Goal: Transaction & Acquisition: Download file/media

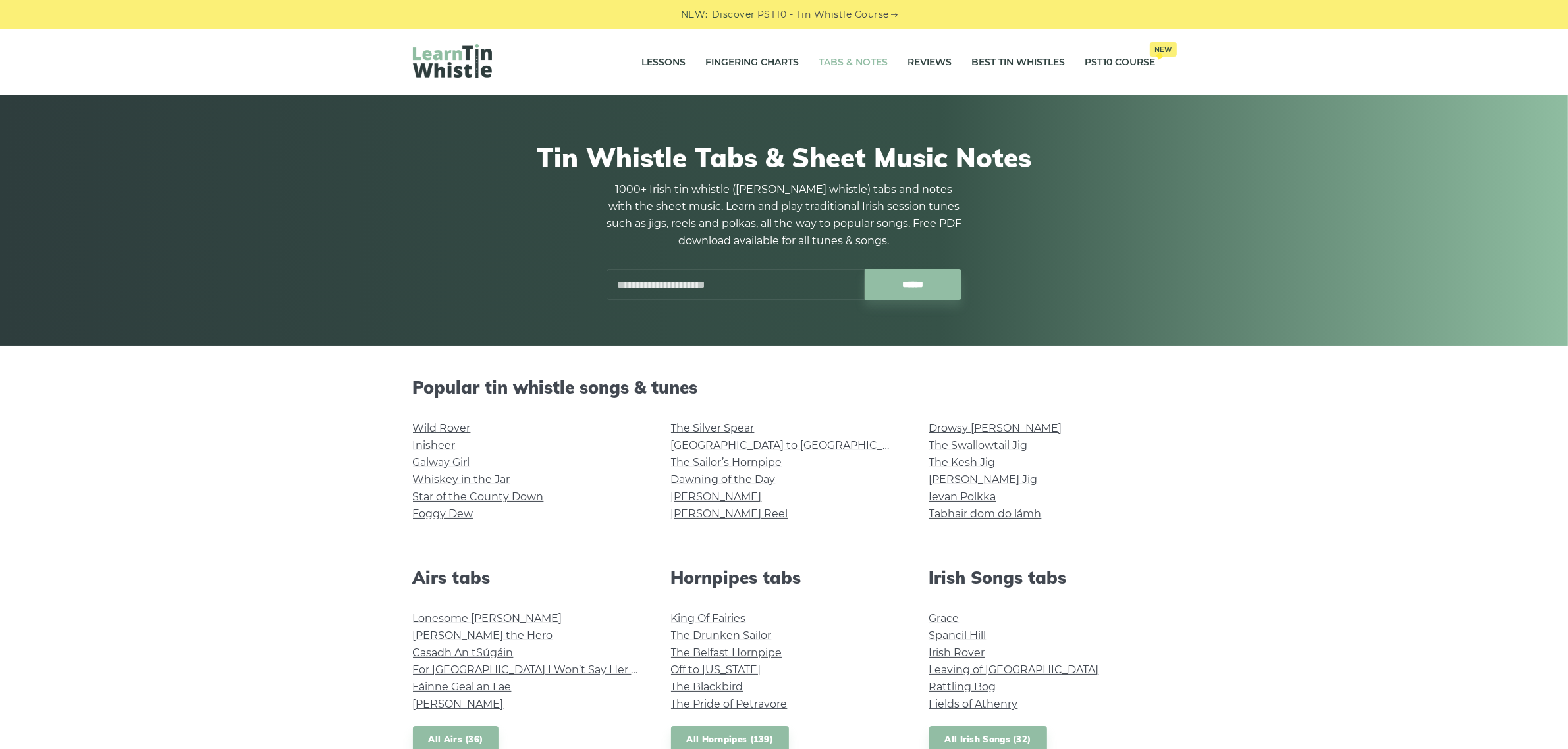
click at [646, 282] on input "text" at bounding box center [736, 284] width 258 height 30
click at [436, 440] on link "Inisheer" at bounding box center [434, 445] width 43 height 13
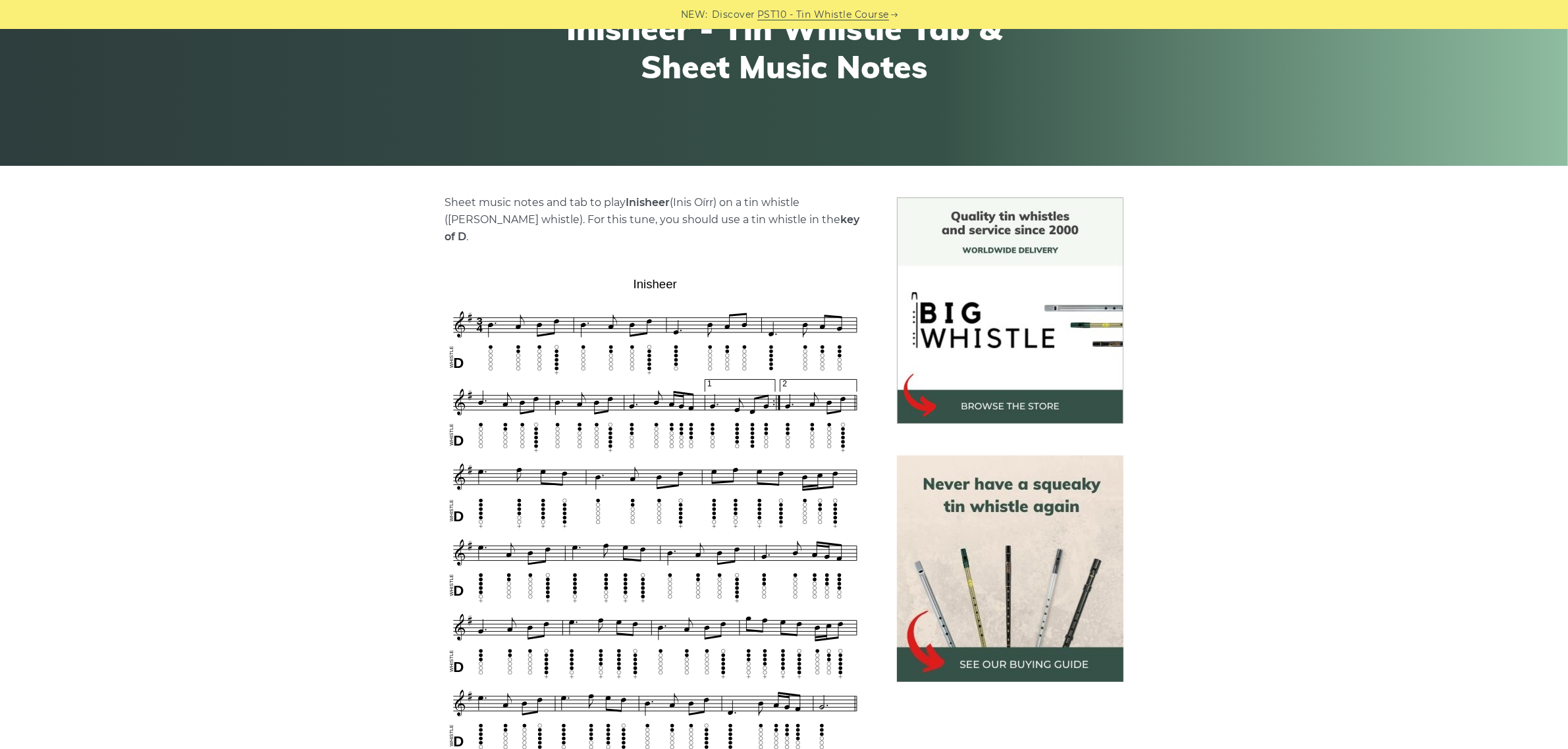
scroll to position [329, 0]
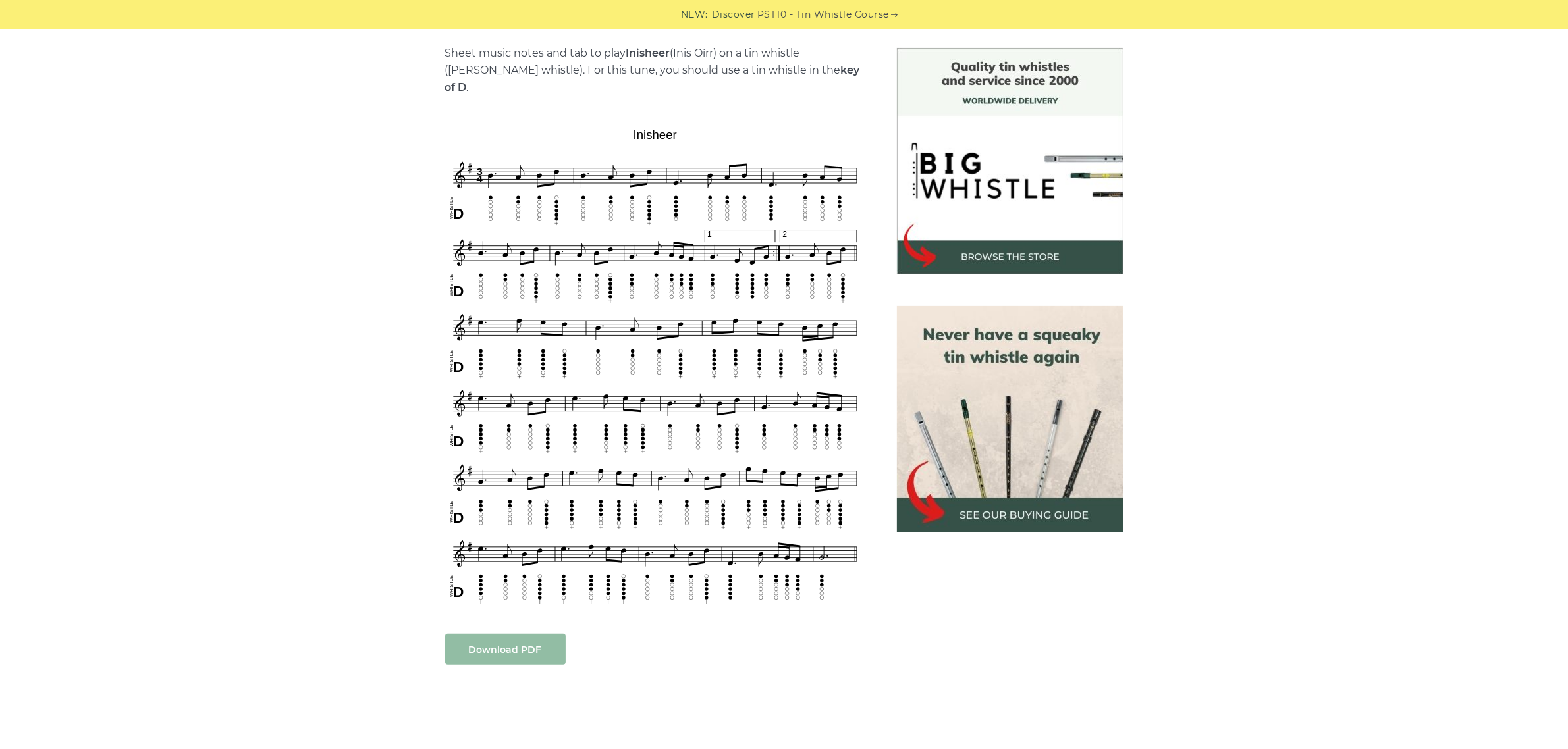
click at [487, 633] on link "Download PDF" at bounding box center [505, 649] width 120 height 30
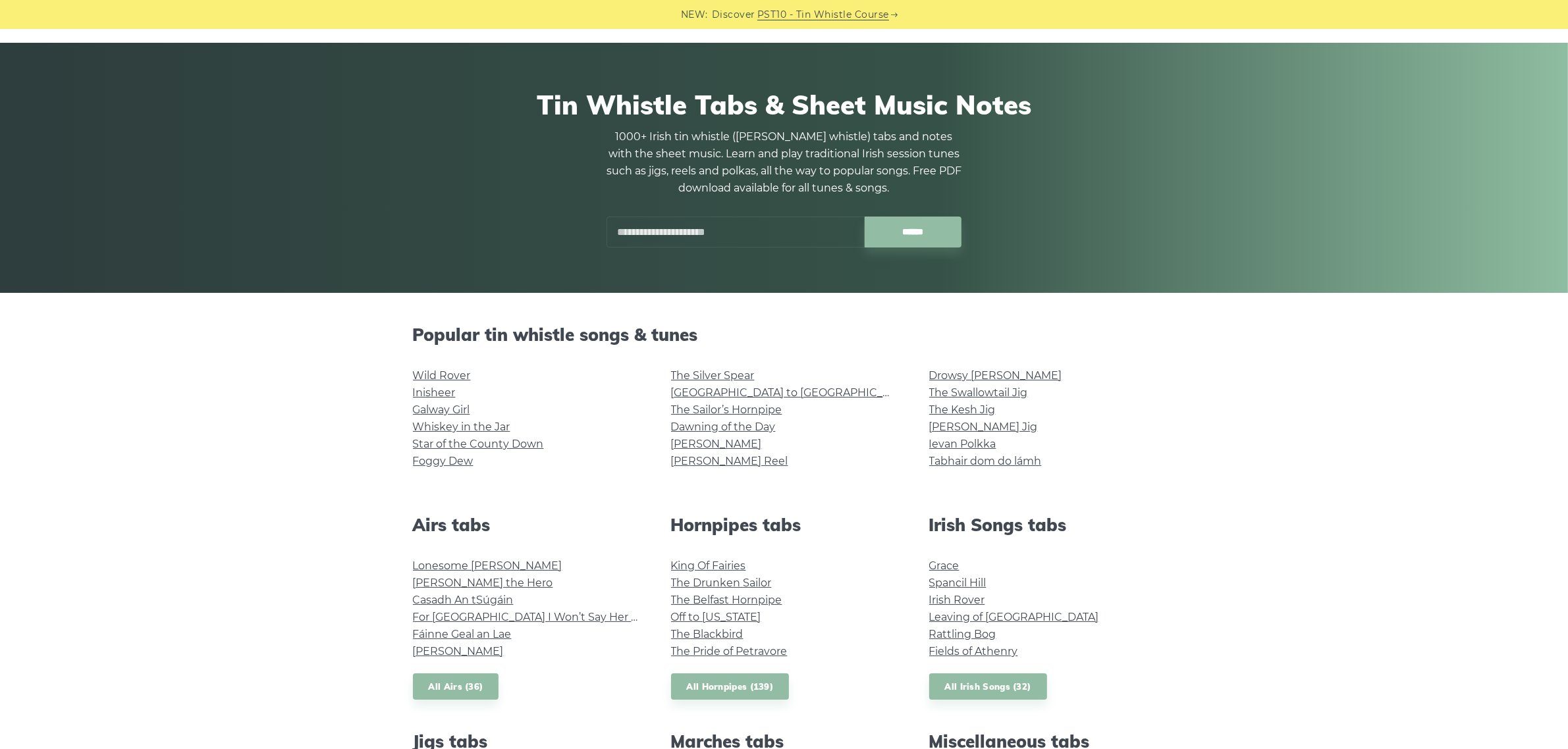
scroll to position [83, 0]
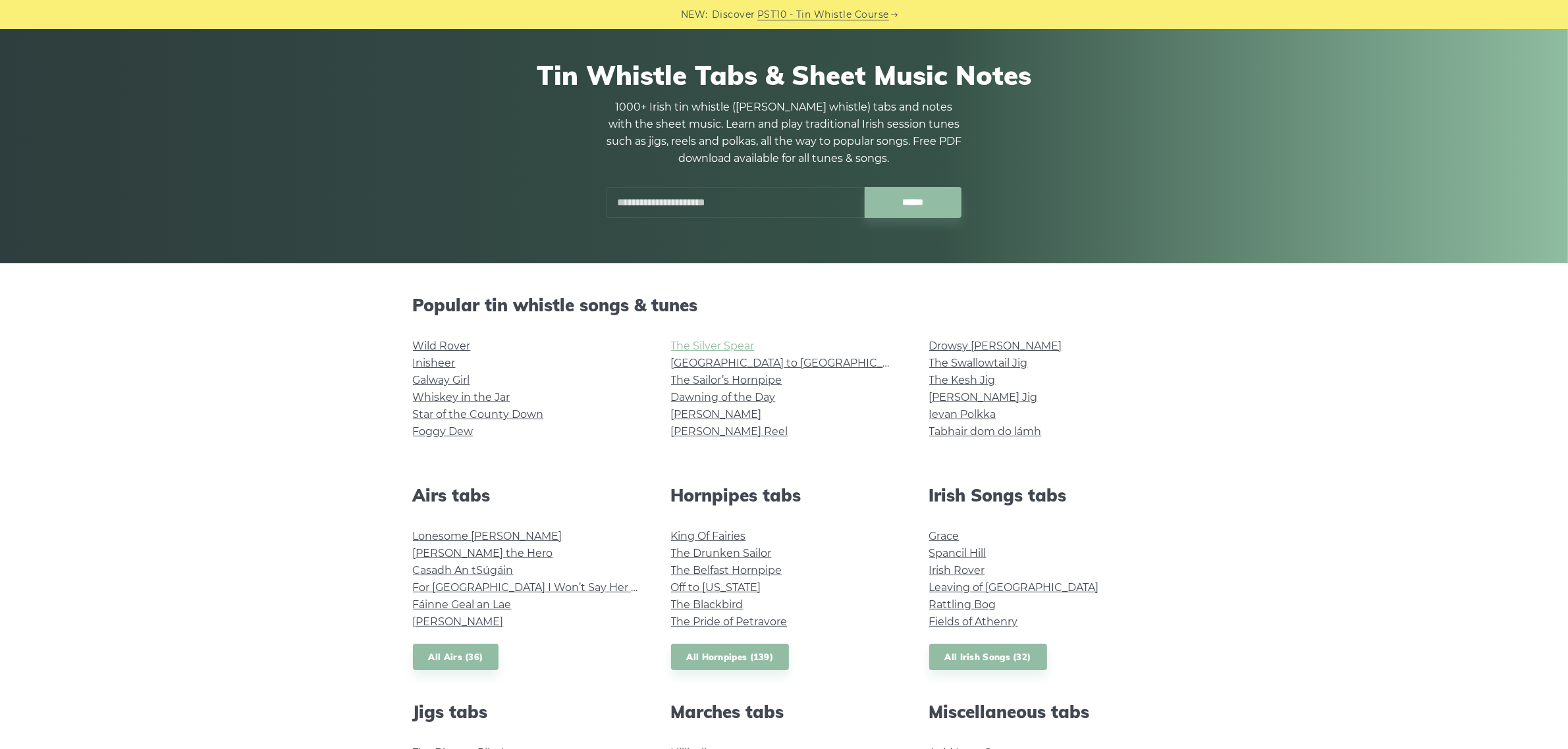
click at [734, 345] on link "The Silver Spear" at bounding box center [713, 346] width 83 height 13
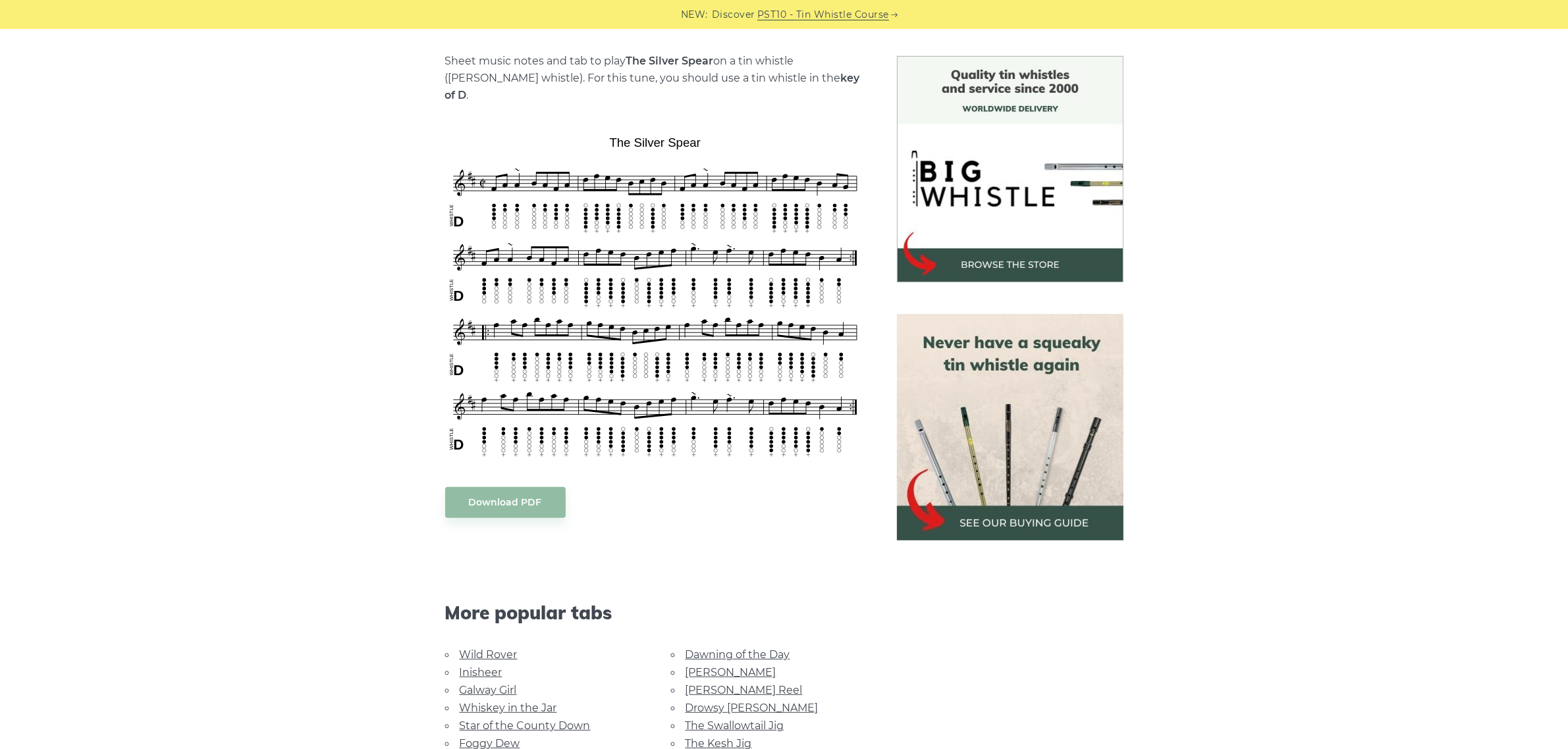
scroll to position [329, 0]
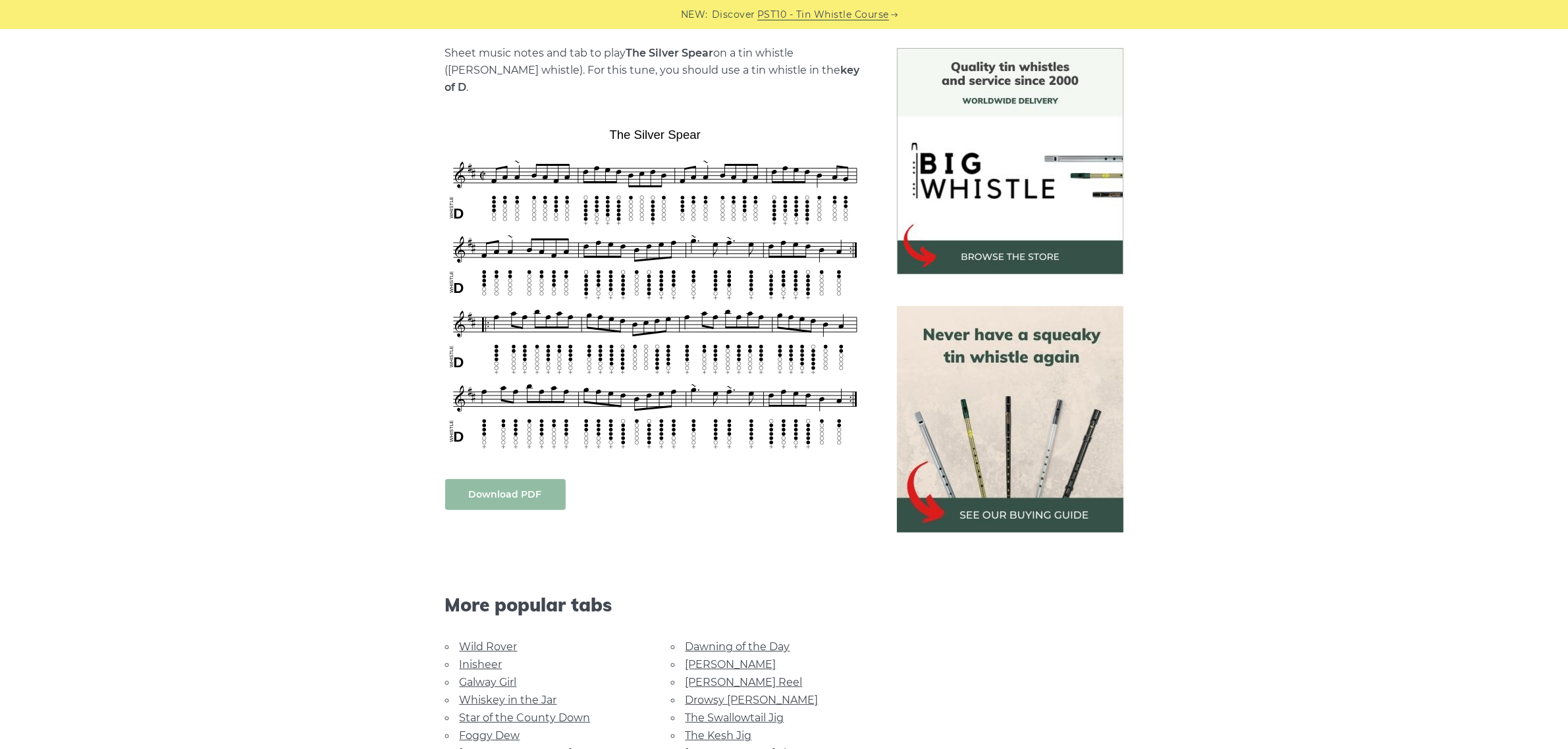
click at [523, 479] on link "Download PDF" at bounding box center [505, 494] width 120 height 30
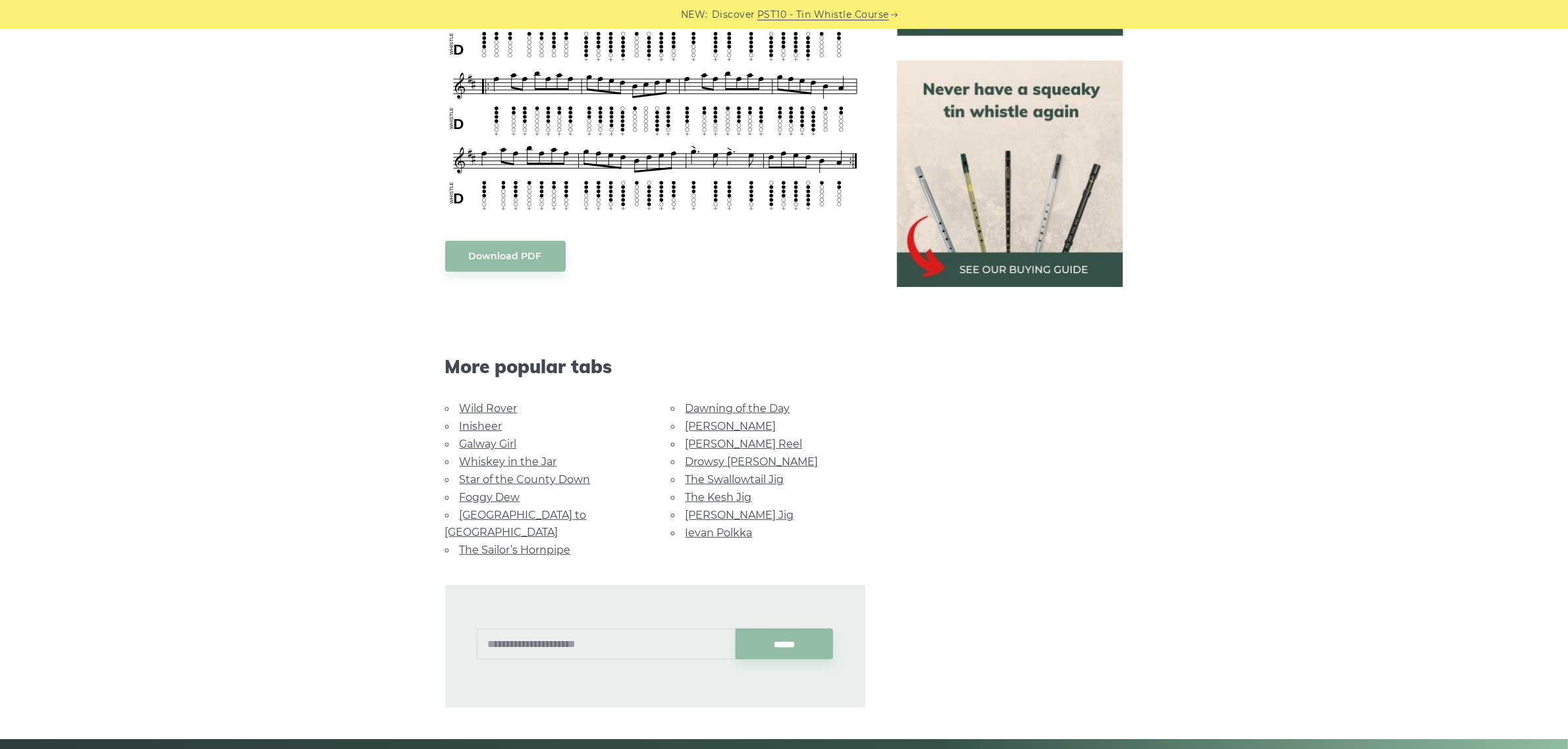
scroll to position [576, 0]
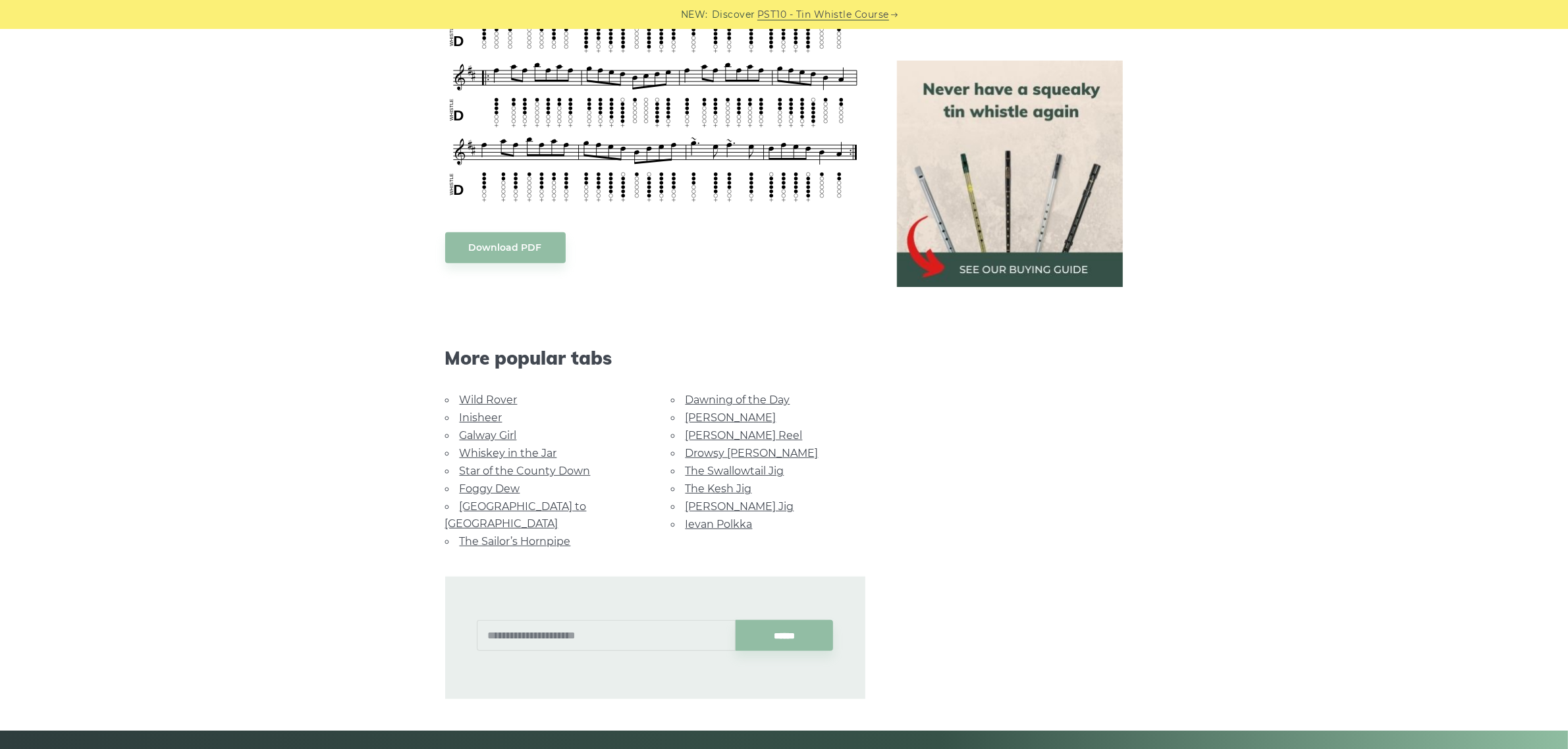
click at [722, 429] on link "[PERSON_NAME] Reel" at bounding box center [744, 435] width 118 height 13
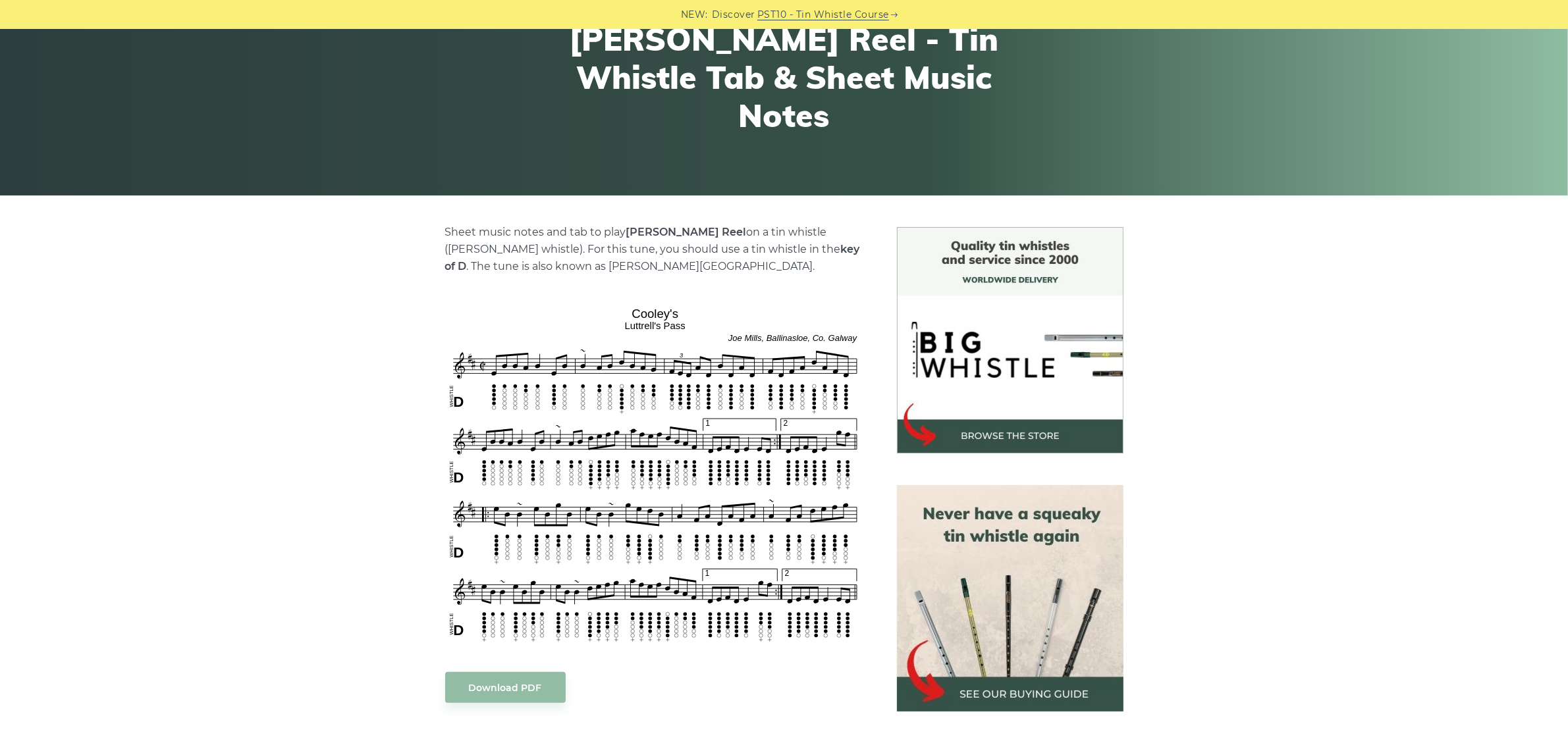
scroll to position [411, 0]
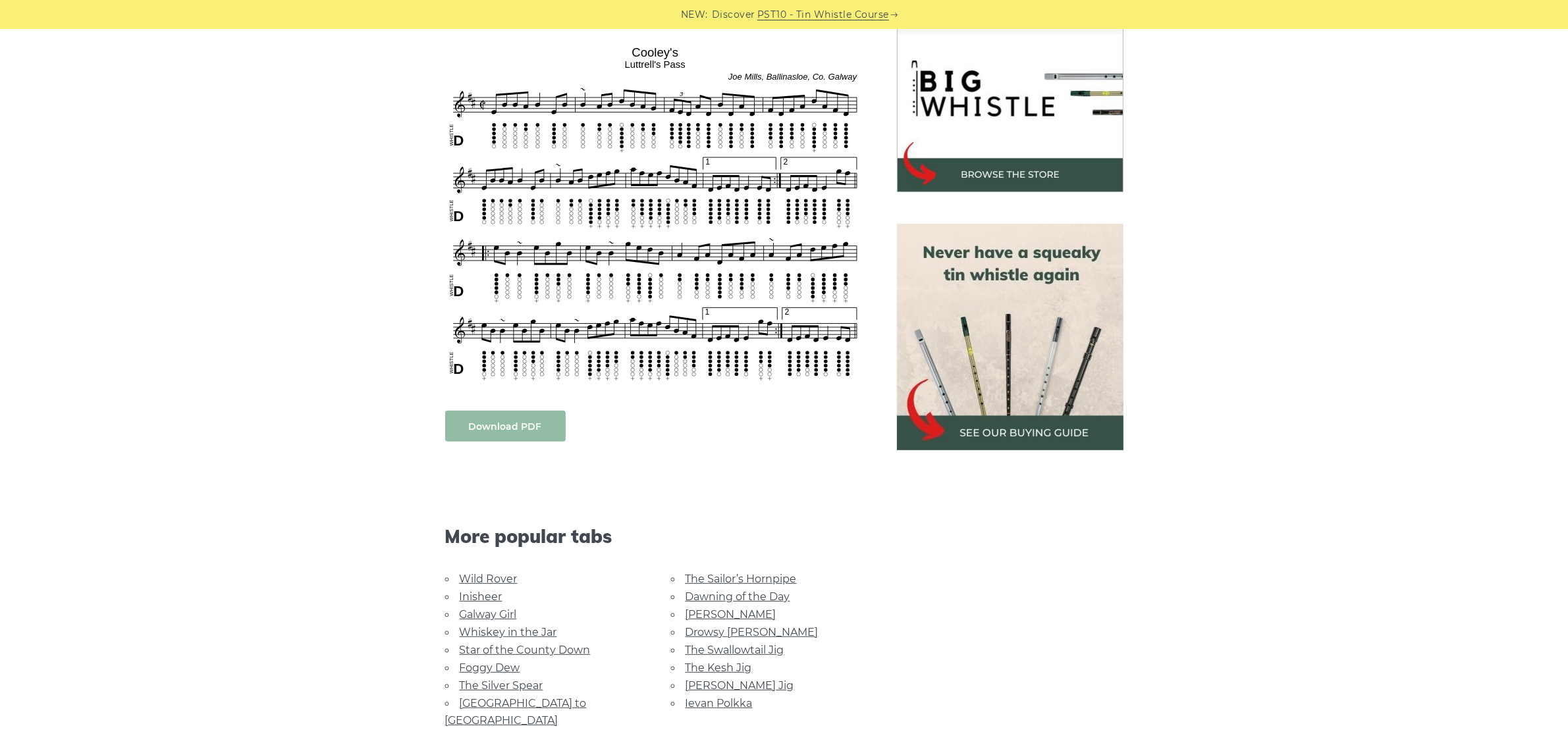
click at [550, 420] on link "Download PDF" at bounding box center [505, 426] width 120 height 30
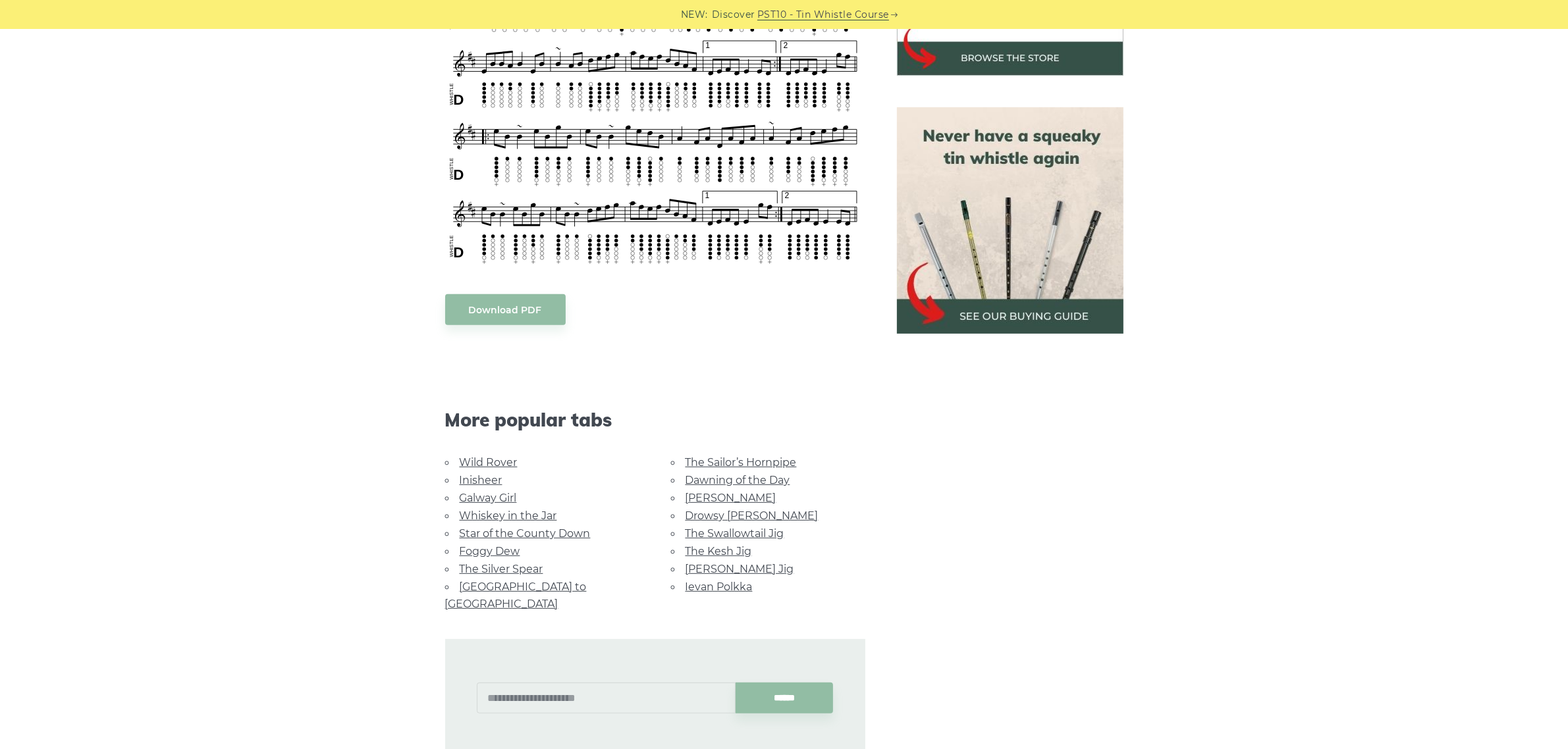
scroll to position [576, 0]
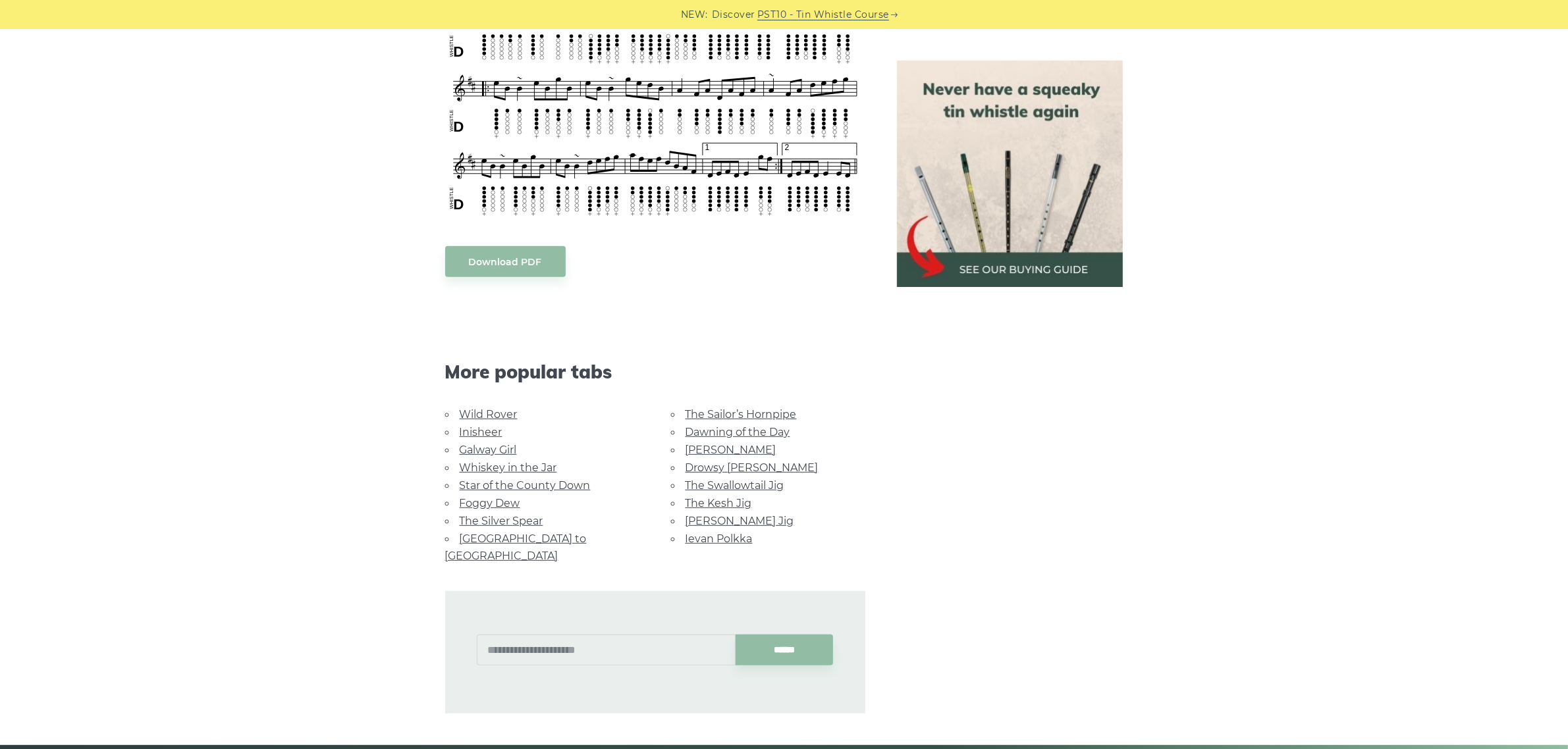
click at [722, 501] on link "The Kesh Jig" at bounding box center [719, 503] width 66 height 13
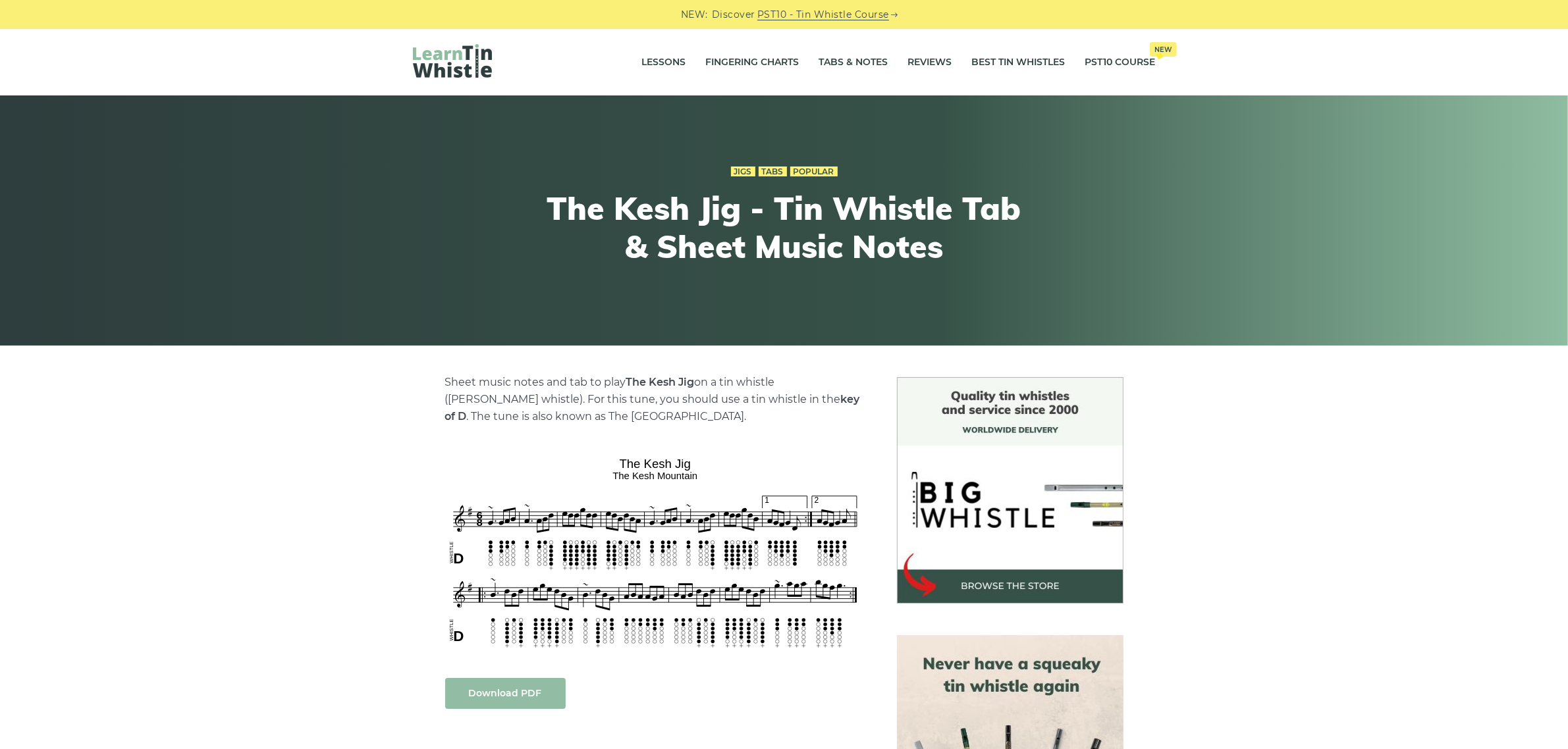
click at [518, 691] on link "Download PDF" at bounding box center [505, 693] width 120 height 30
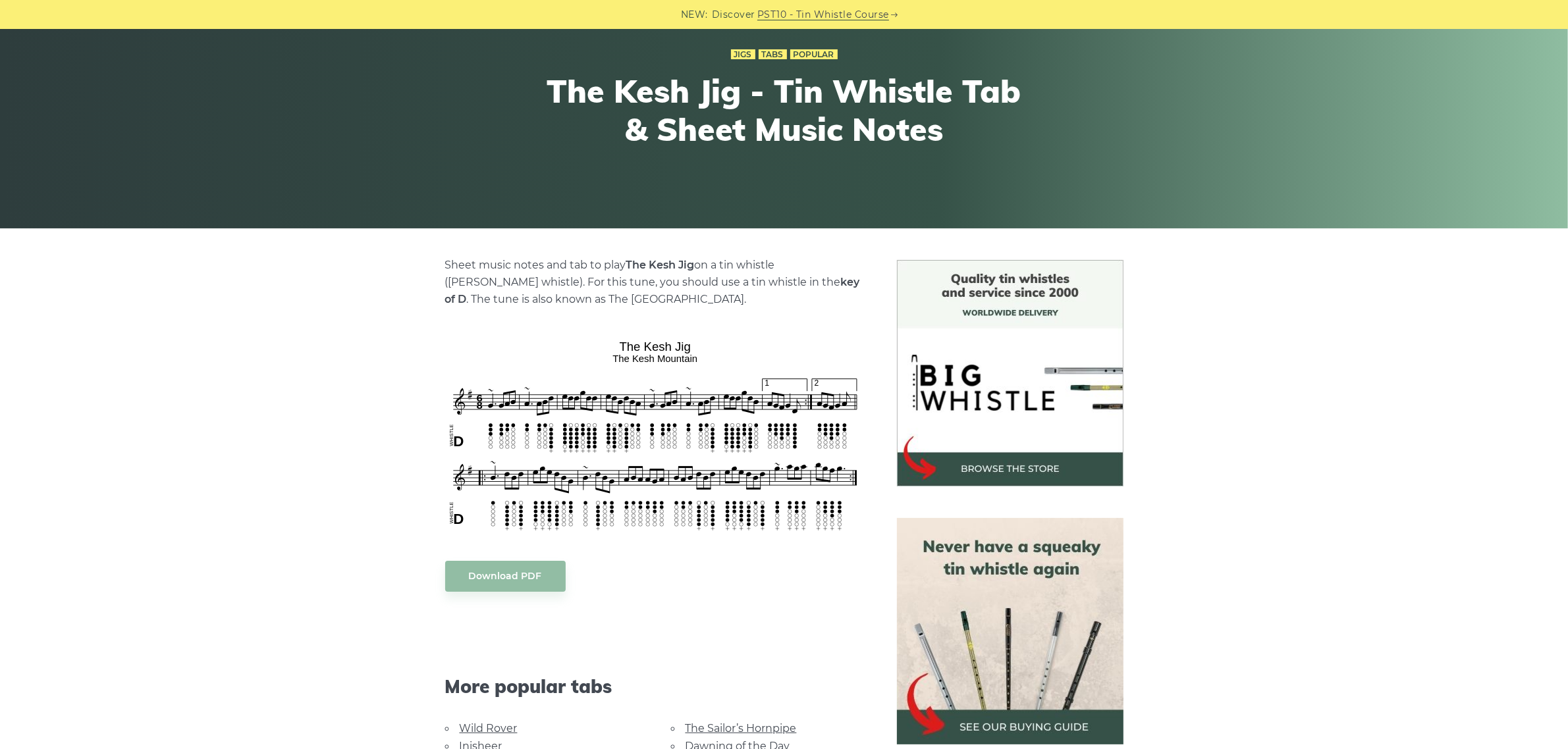
scroll to position [247, 0]
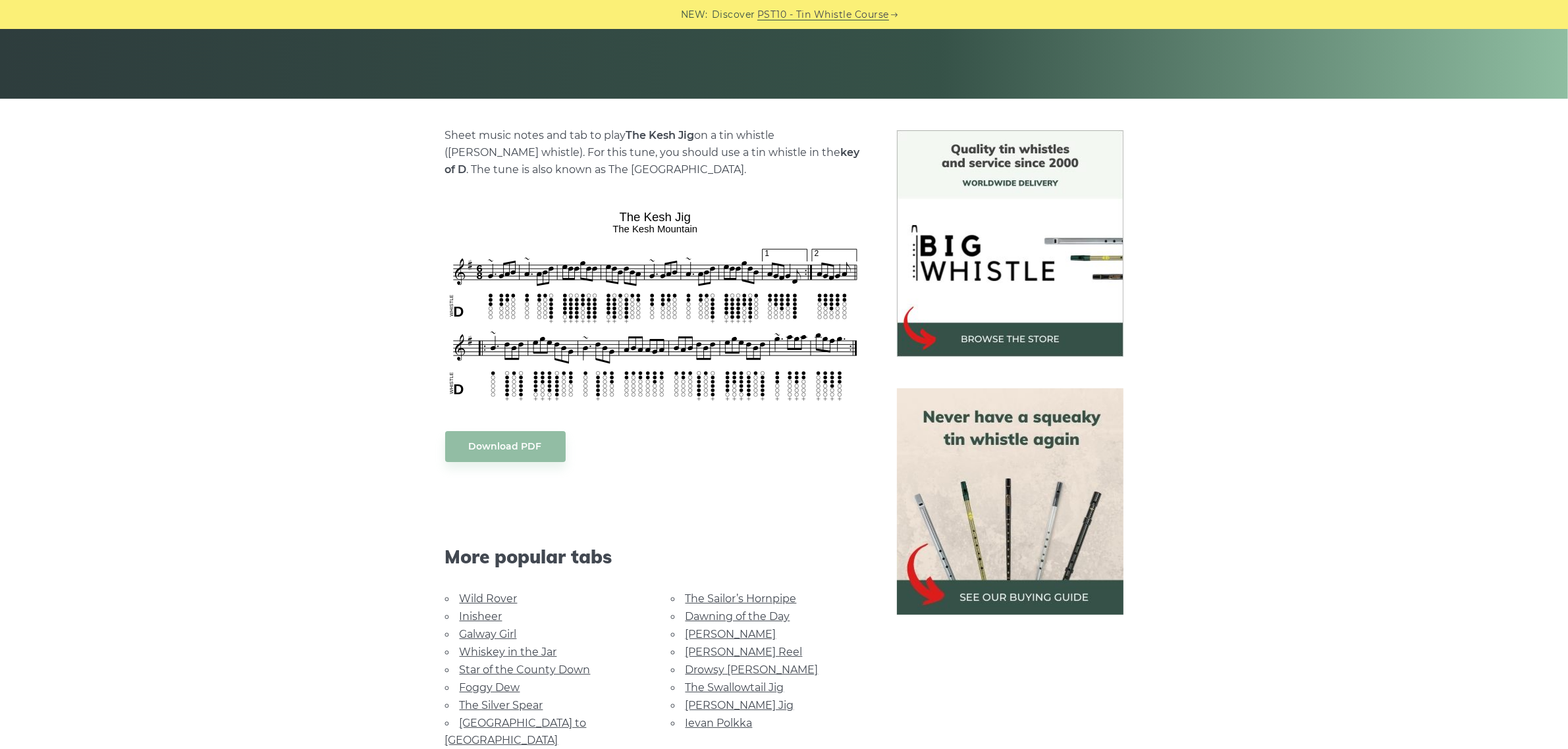
click at [709, 705] on link "[PERSON_NAME] Jig" at bounding box center [740, 705] width 109 height 13
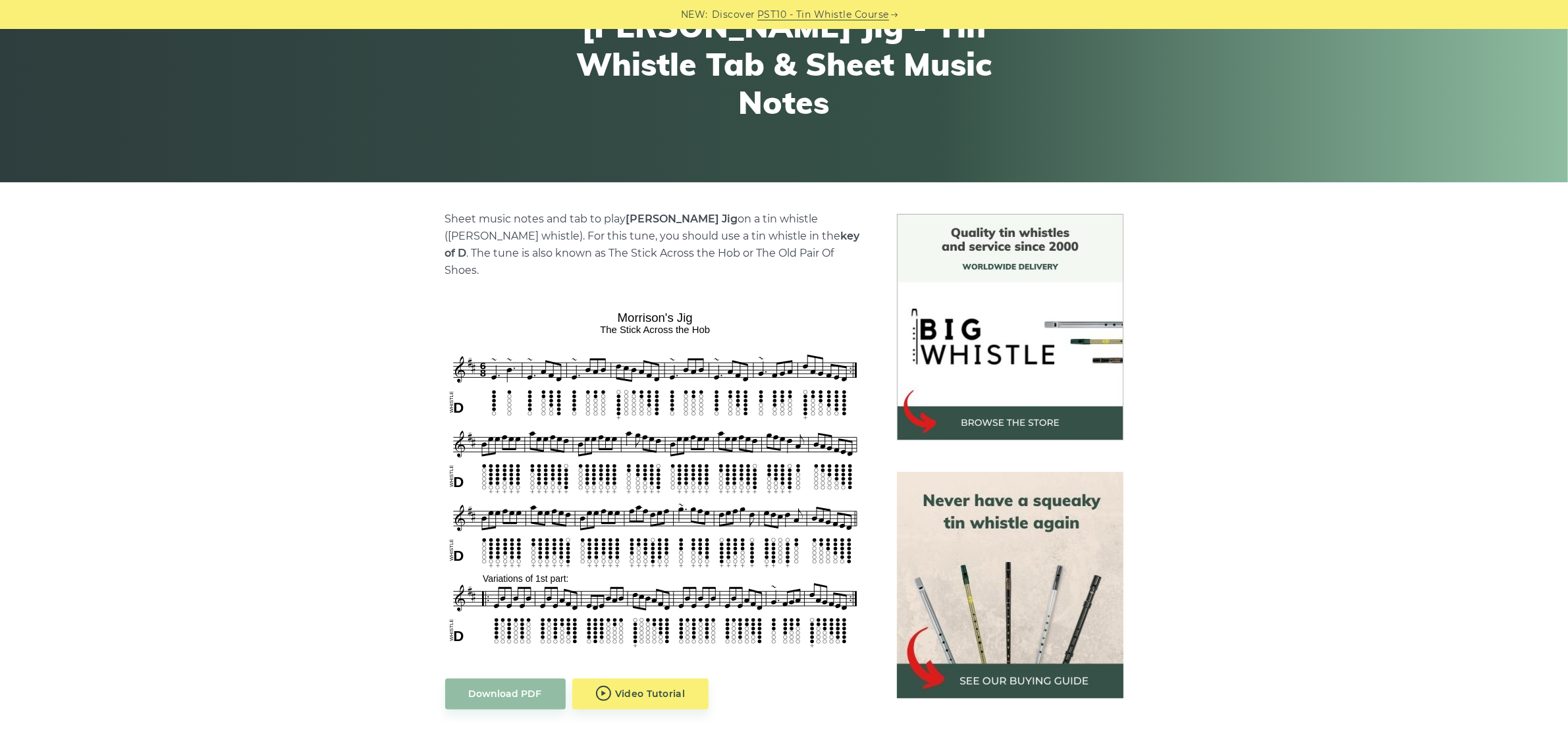
scroll to position [164, 0]
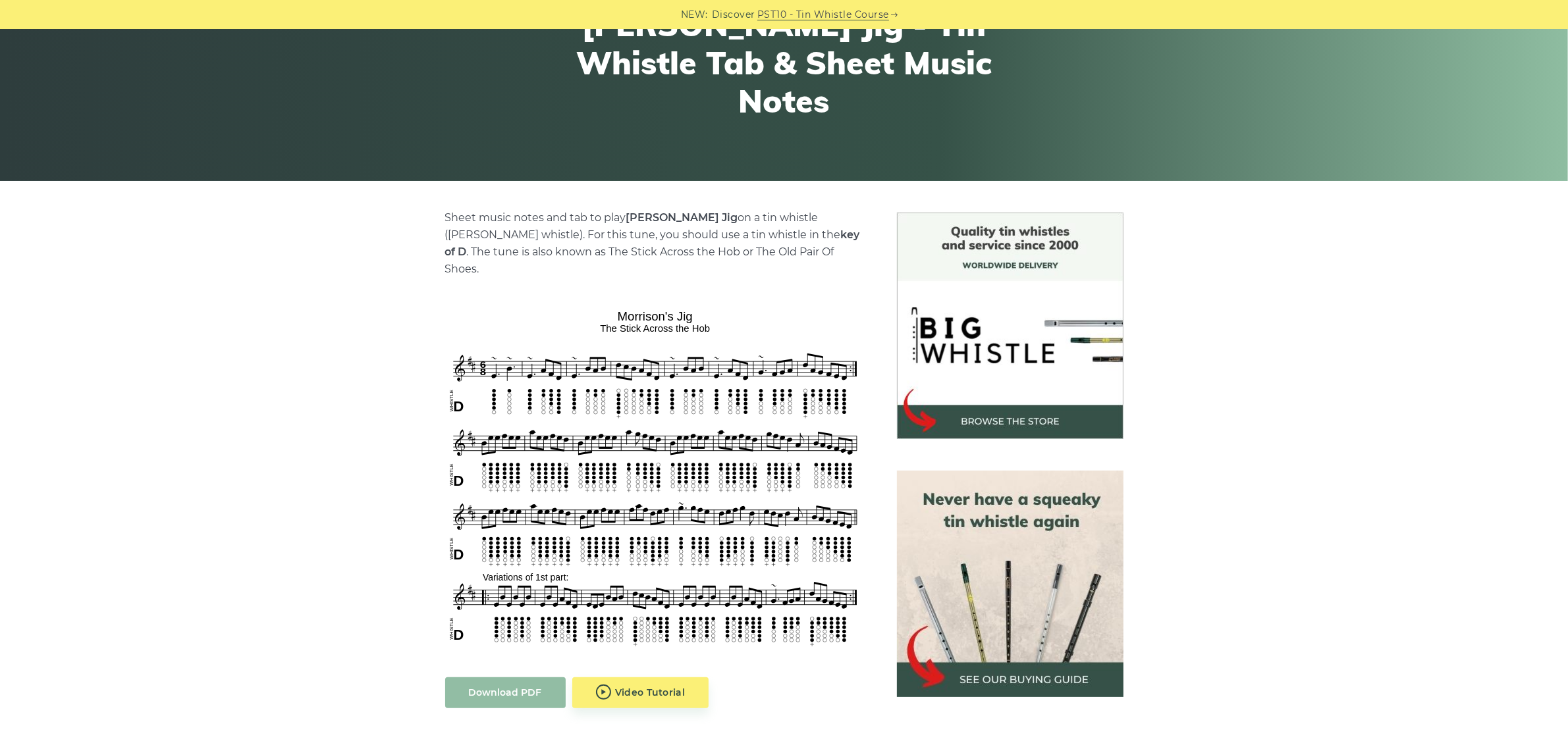
click at [493, 680] on link "Download PDF" at bounding box center [505, 692] width 120 height 30
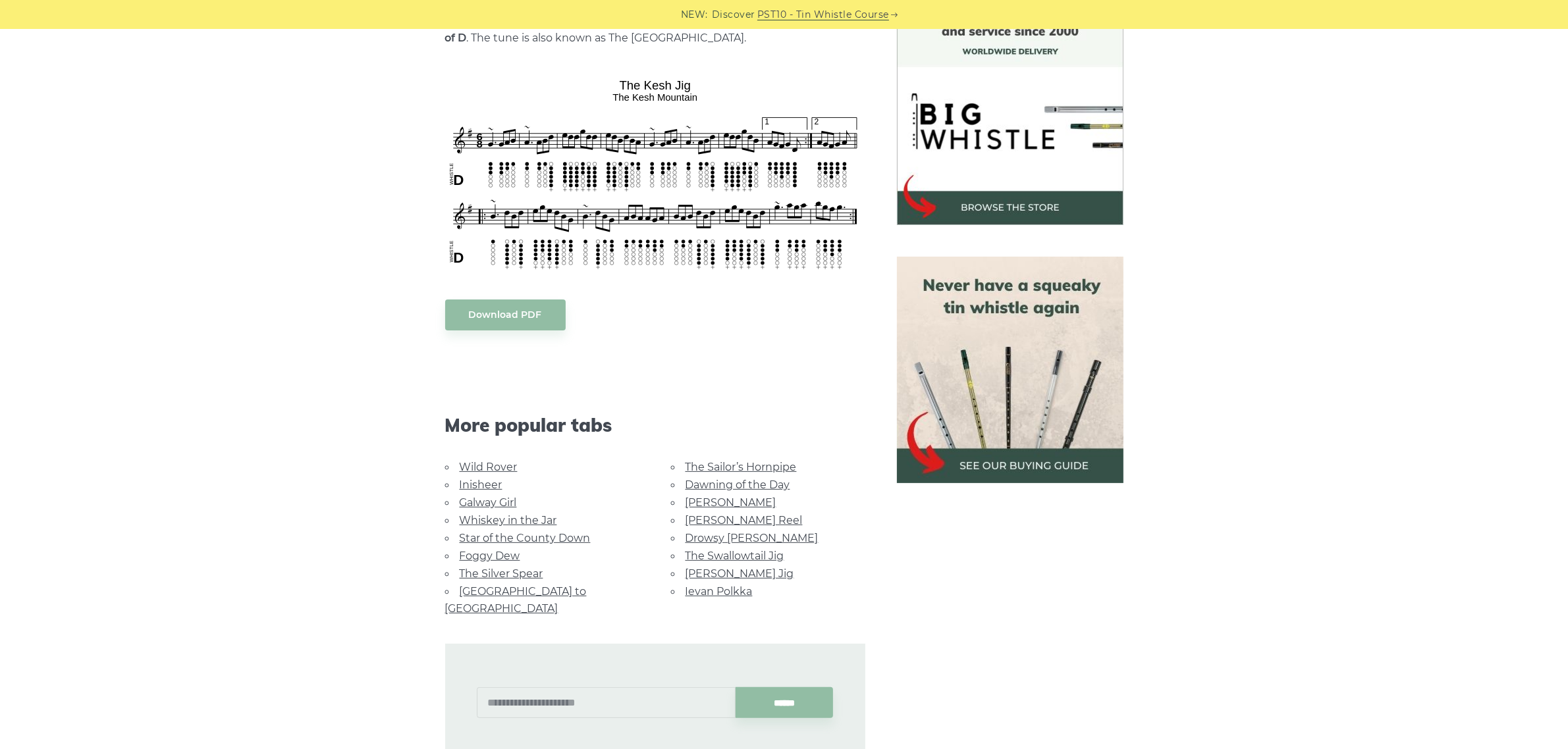
scroll to position [577, 0]
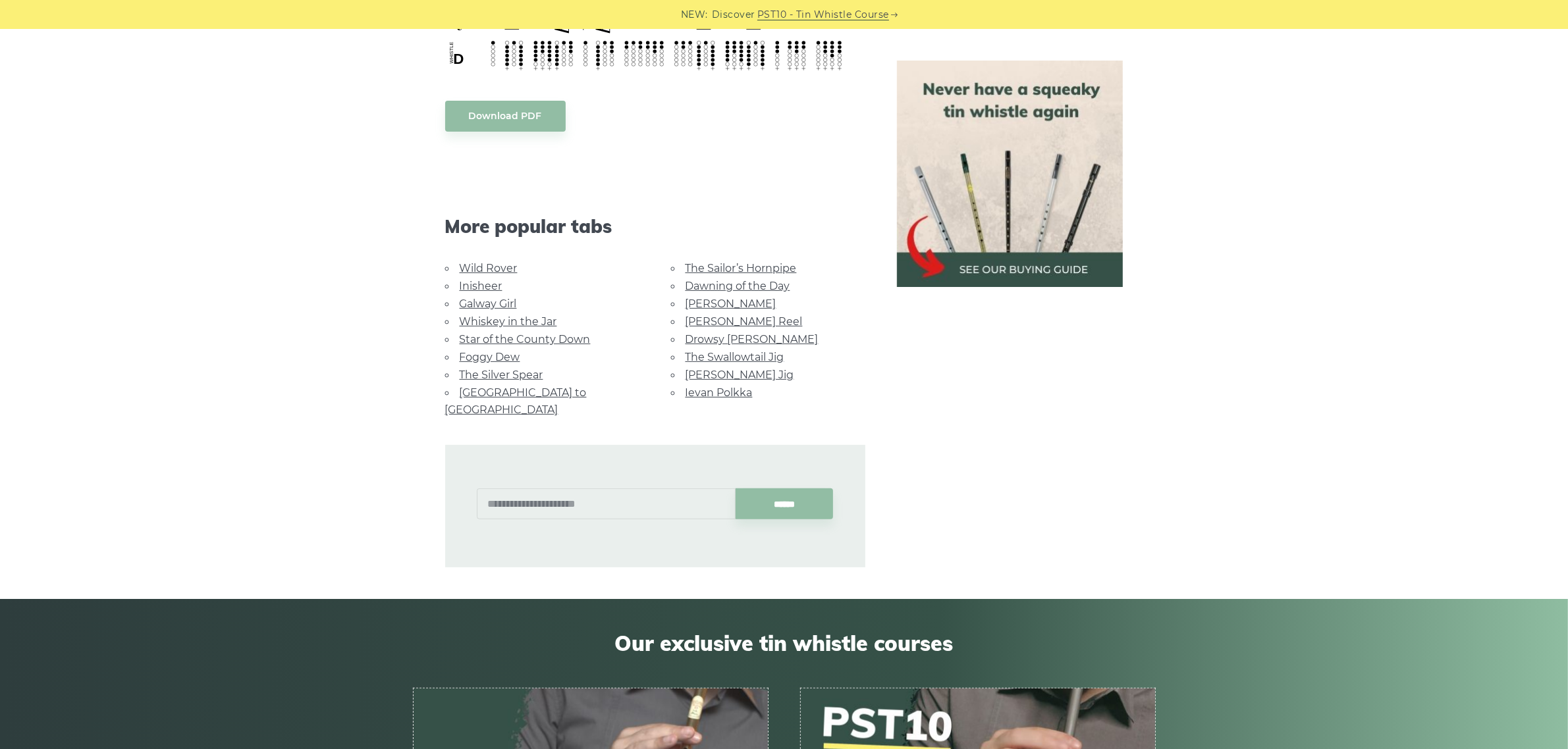
click at [756, 340] on link "Drowsy [PERSON_NAME]" at bounding box center [752, 339] width 133 height 13
